Goal: Transaction & Acquisition: Purchase product/service

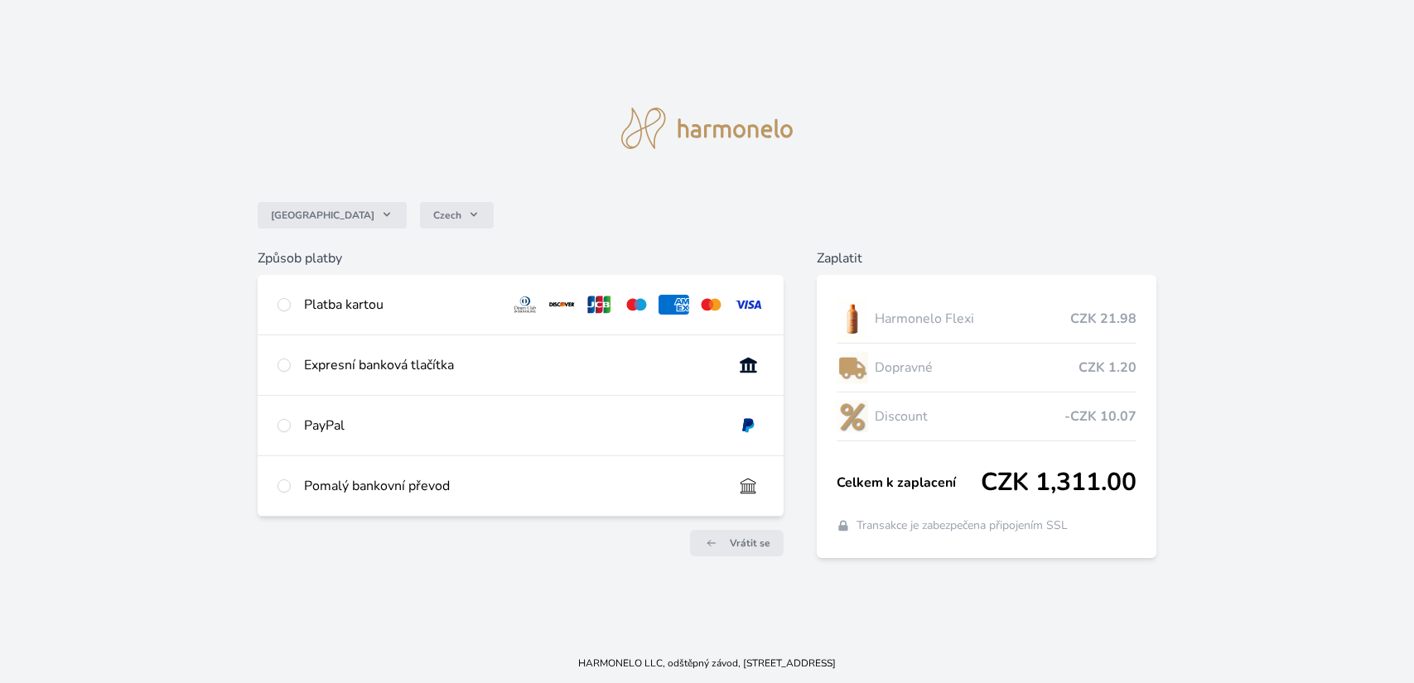
click at [422, 298] on div "Platba kartou" at bounding box center [400, 305] width 192 height 20
radio input "true"
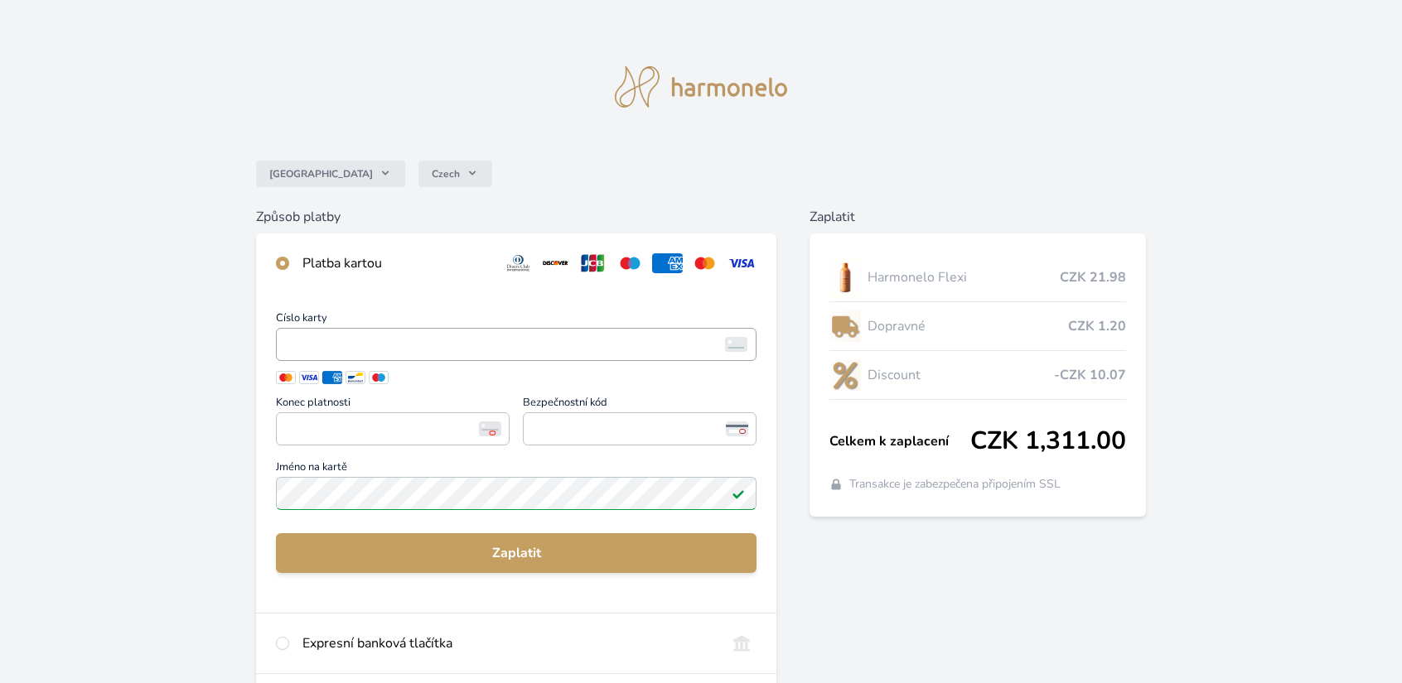
click at [587, 359] on span "<p>Your browser does not support iframes.</p>" at bounding box center [516, 344] width 481 height 33
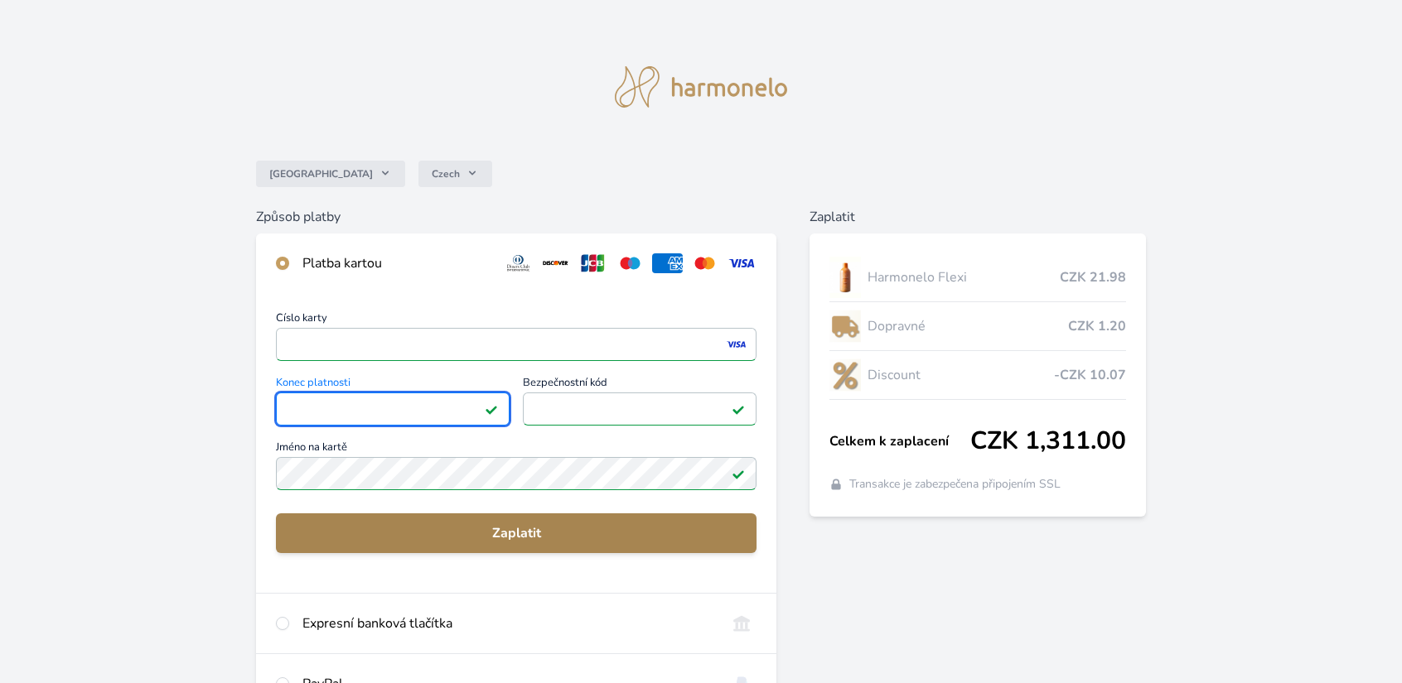
click at [500, 536] on span "Zaplatit" at bounding box center [516, 534] width 455 height 20
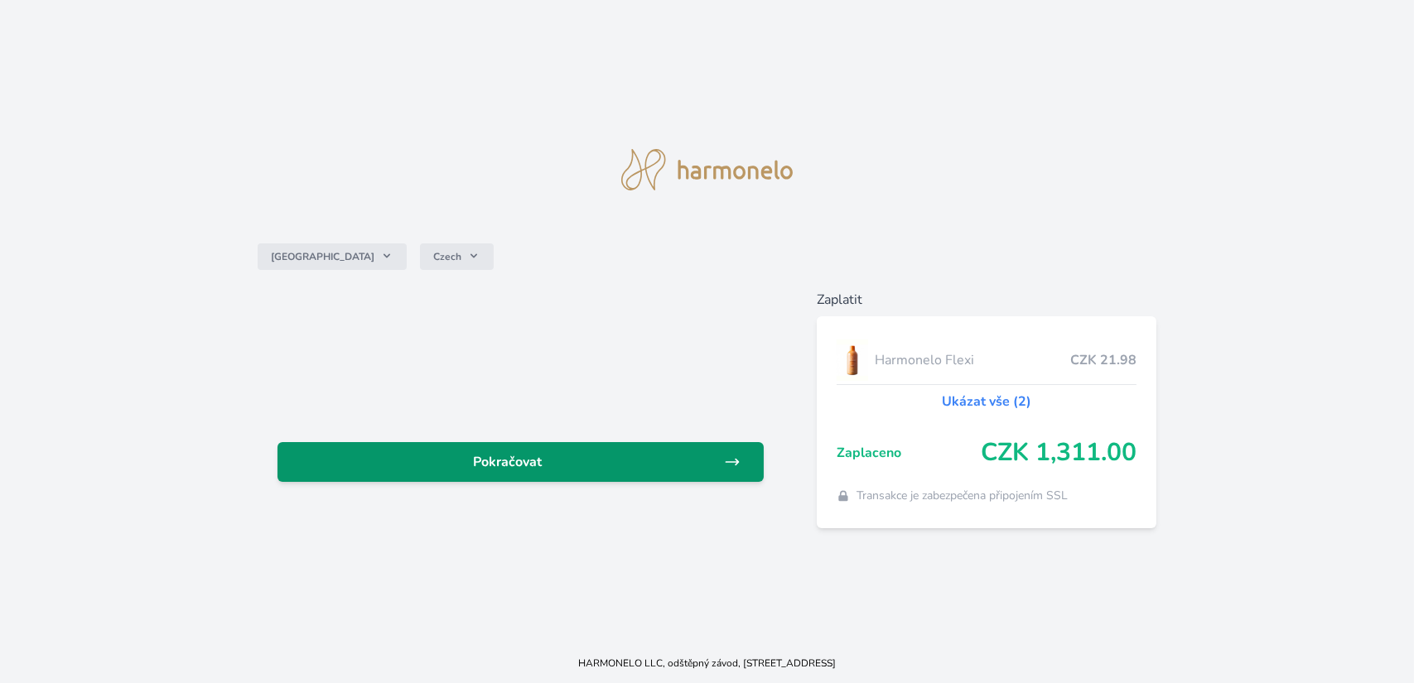
click at [583, 469] on span "Pokračovat" at bounding box center [507, 462] width 433 height 20
